Goal: Find specific page/section: Find specific page/section

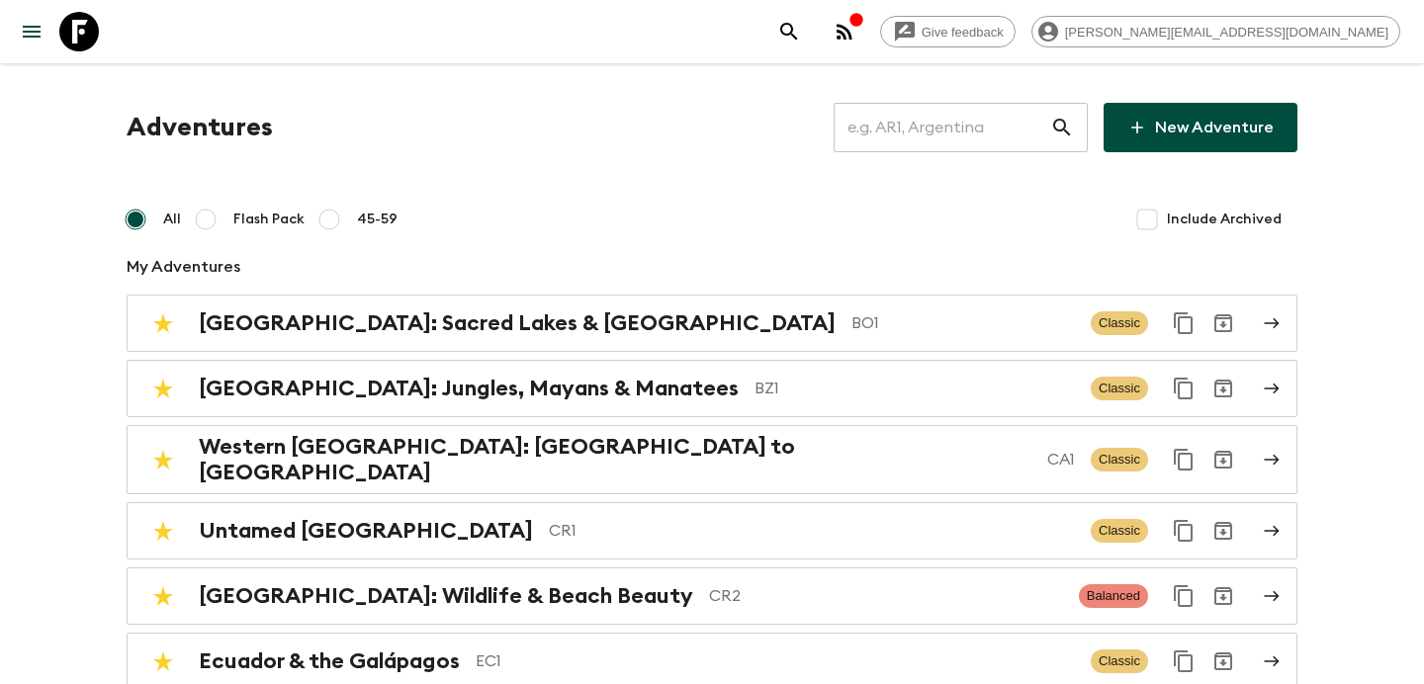
click at [932, 141] on input "text" at bounding box center [941, 127] width 217 height 55
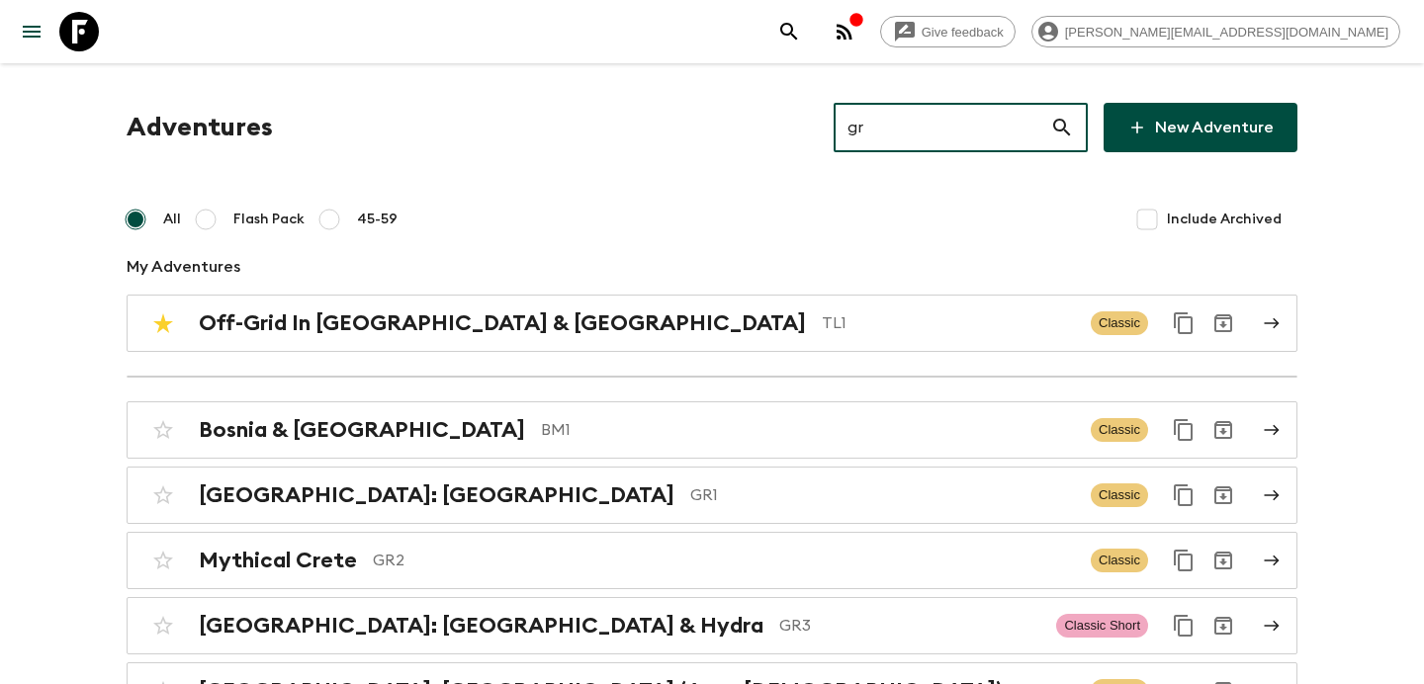
type input "gr1"
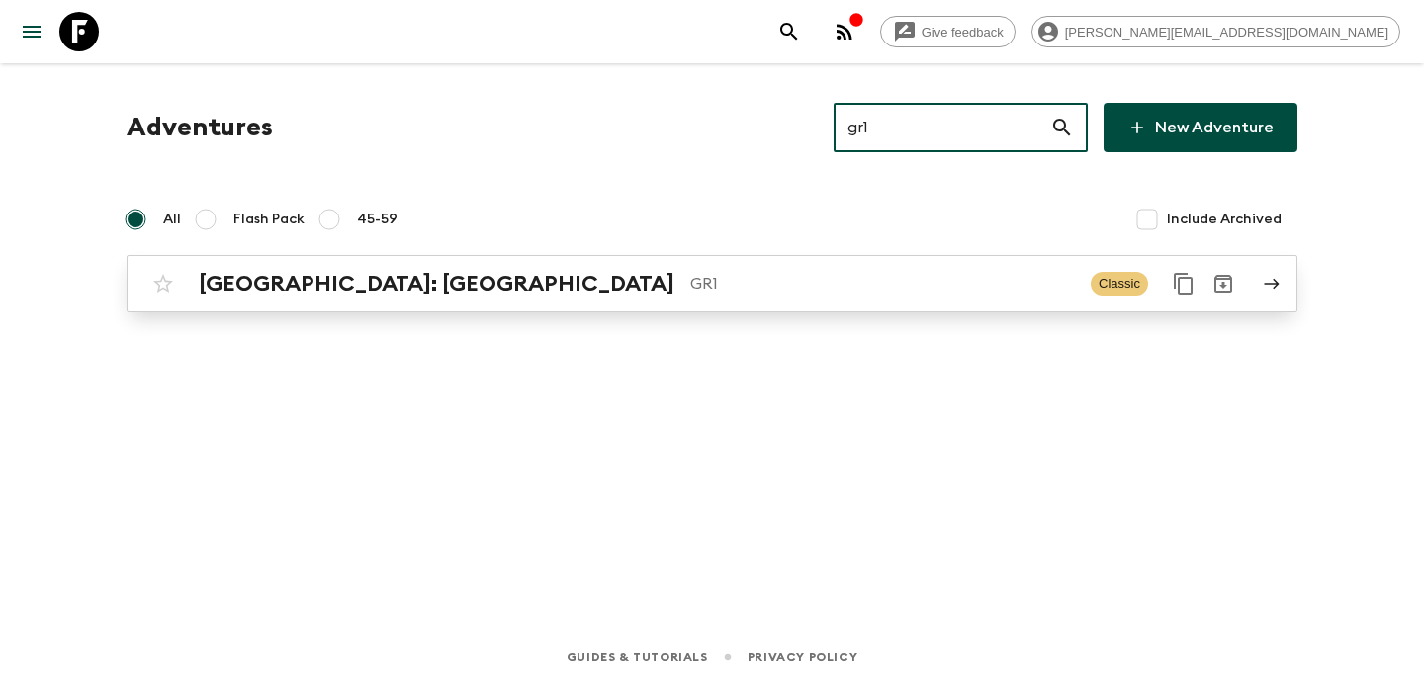
click at [735, 283] on p "GR1" at bounding box center [882, 284] width 385 height 24
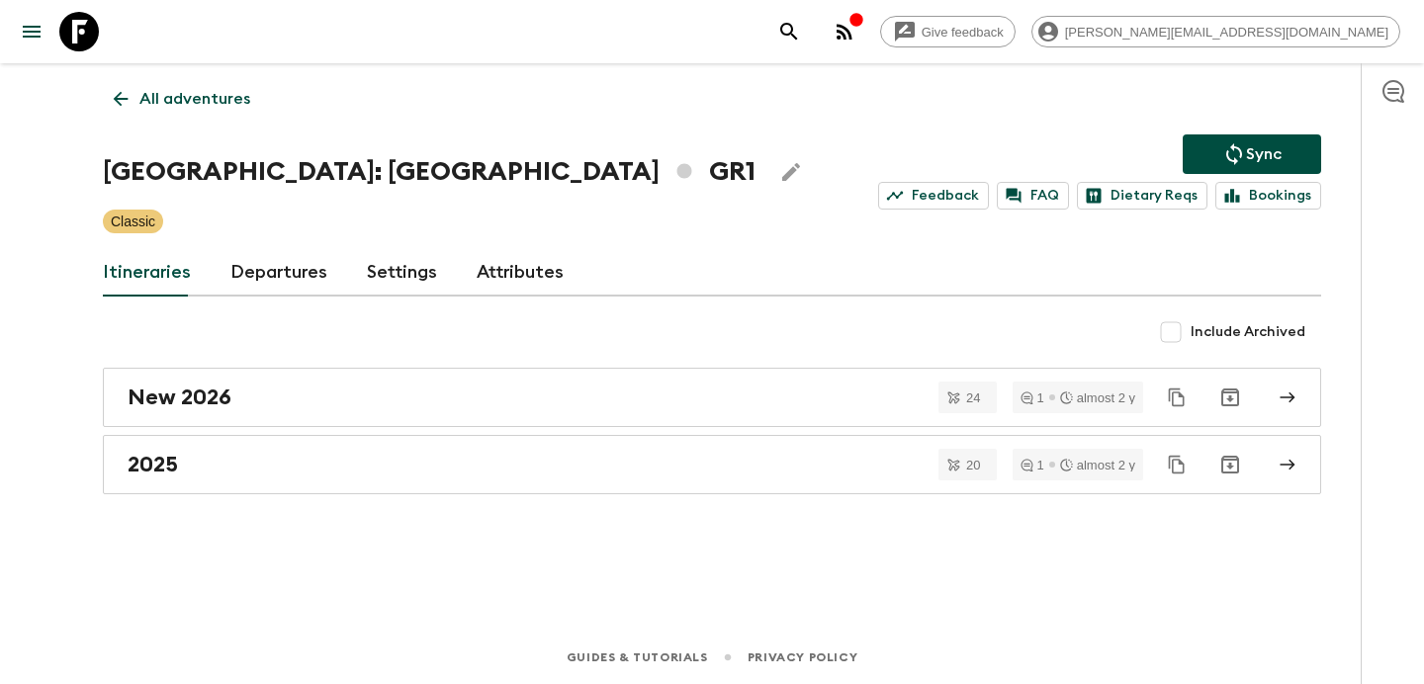
click at [513, 257] on link "Attributes" at bounding box center [520, 272] width 87 height 47
